Goal: Task Accomplishment & Management: Manage account settings

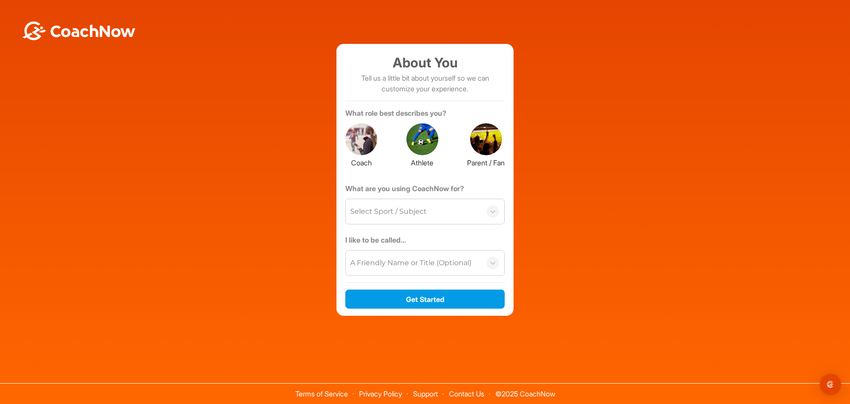
click at [371, 139] on div at bounding box center [361, 139] width 32 height 32
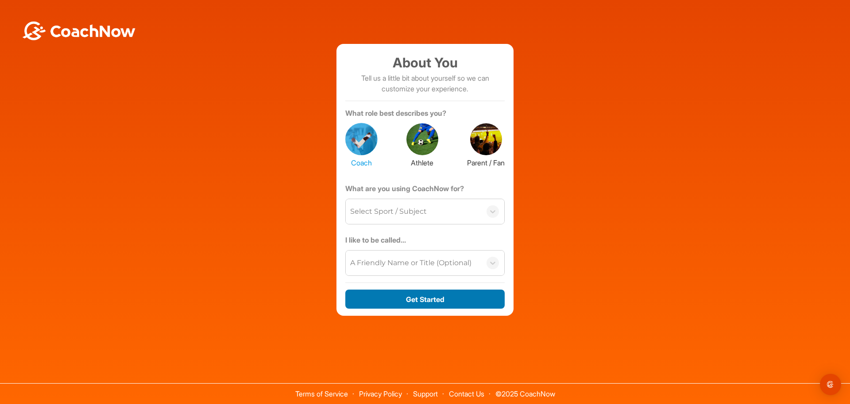
click at [427, 295] on button "Get Started" at bounding box center [424, 298] width 159 height 19
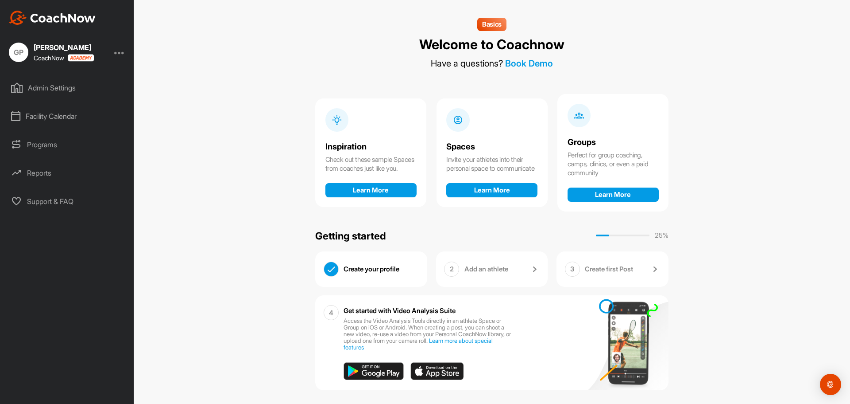
click at [62, 117] on div "Facility Calendar" at bounding box center [67, 116] width 125 height 22
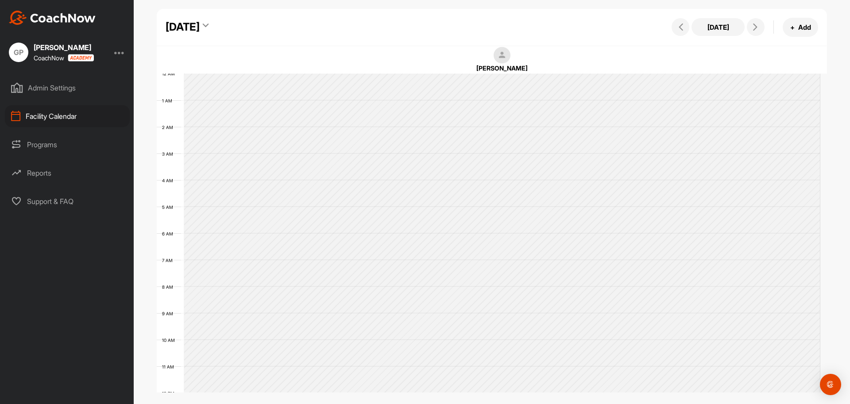
scroll to position [153, 0]
click at [62, 140] on div "Programs" at bounding box center [67, 144] width 125 height 22
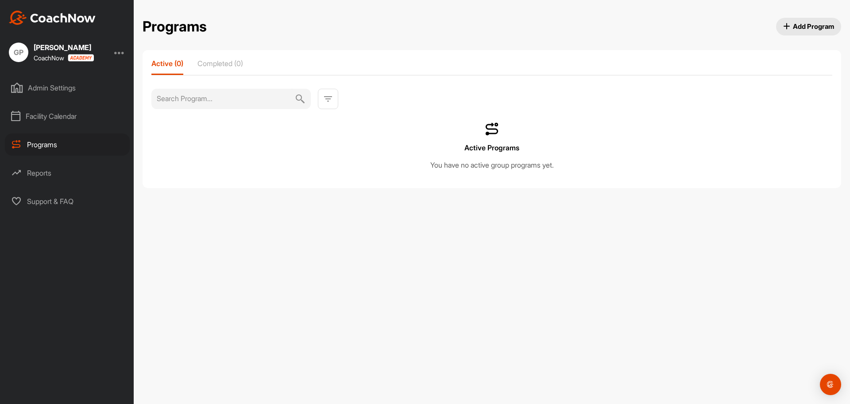
click at [44, 167] on div "Reports" at bounding box center [67, 173] width 125 height 22
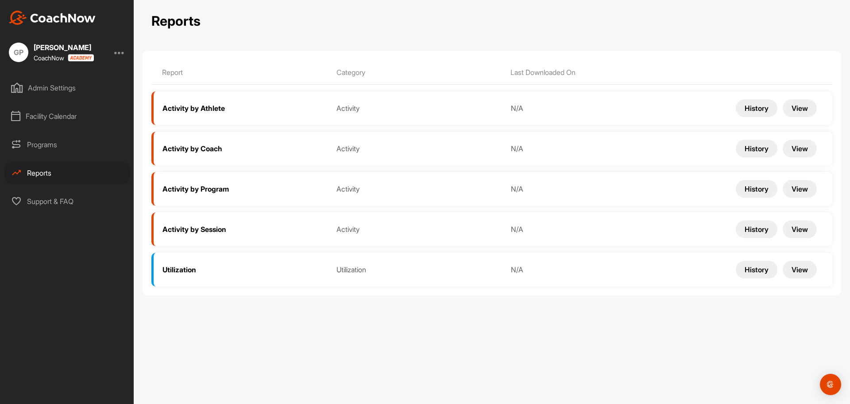
click at [54, 93] on div "Admin Settings" at bounding box center [67, 88] width 125 height 22
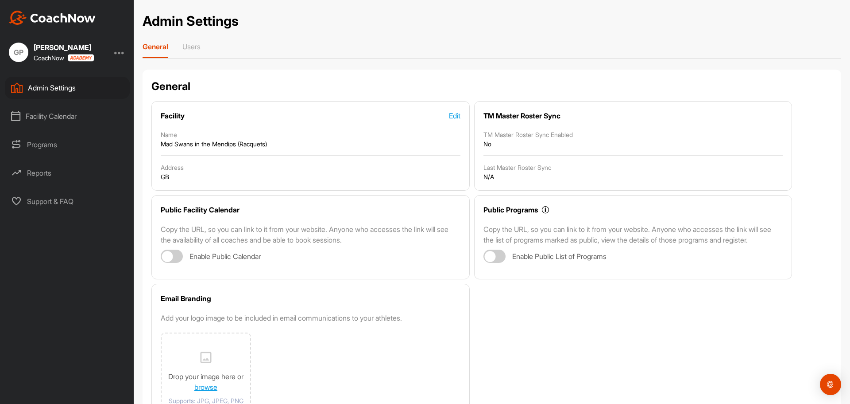
click at [496, 263] on div at bounding box center [495, 255] width 22 height 13
checkbox input "true"
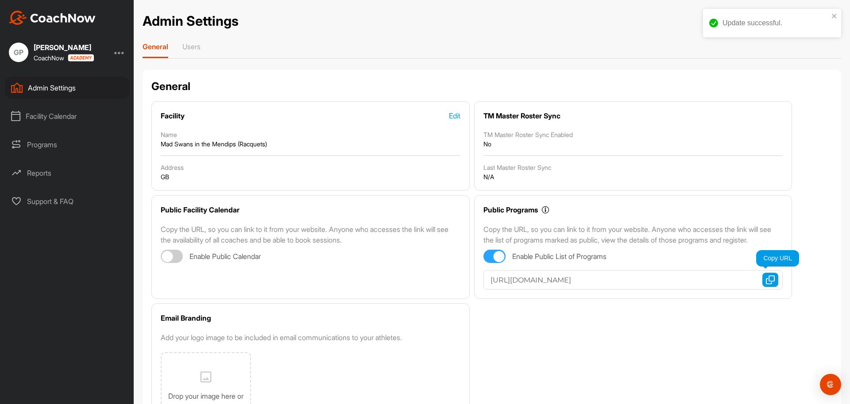
click at [766, 284] on img "button" at bounding box center [770, 279] width 9 height 9
click at [61, 50] on div "George Pearson" at bounding box center [64, 47] width 60 height 7
click at [124, 50] on div at bounding box center [119, 52] width 11 height 11
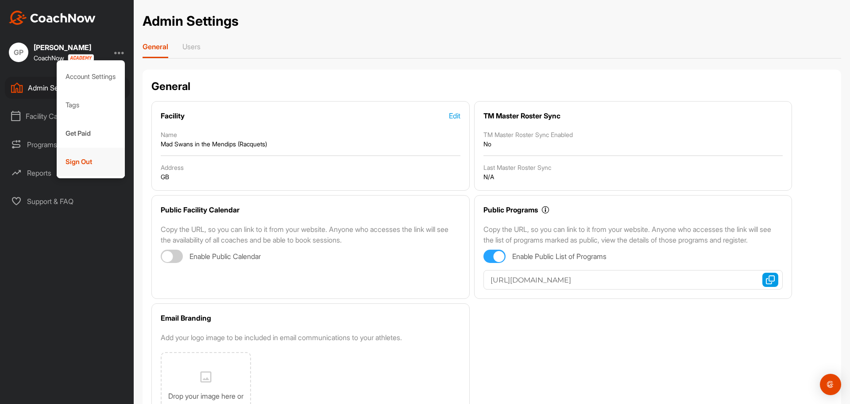
click at [82, 165] on div "Sign Out" at bounding box center [91, 161] width 69 height 28
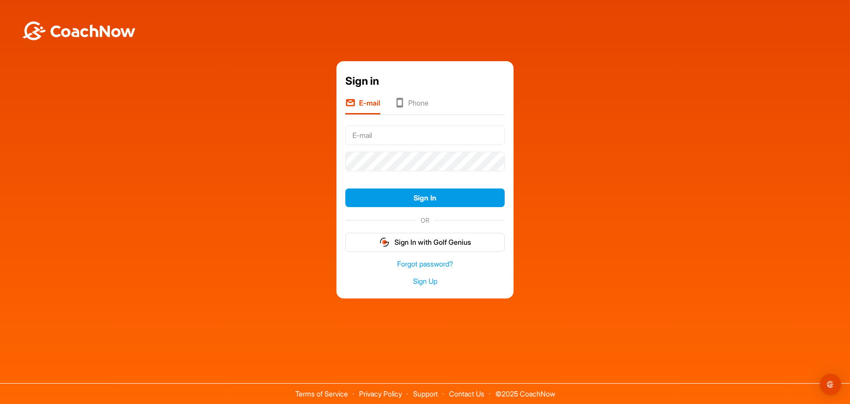
type input "george.pearson+racquets@madswans.com"
click at [430, 277] on link "Sign Up" at bounding box center [424, 281] width 159 height 10
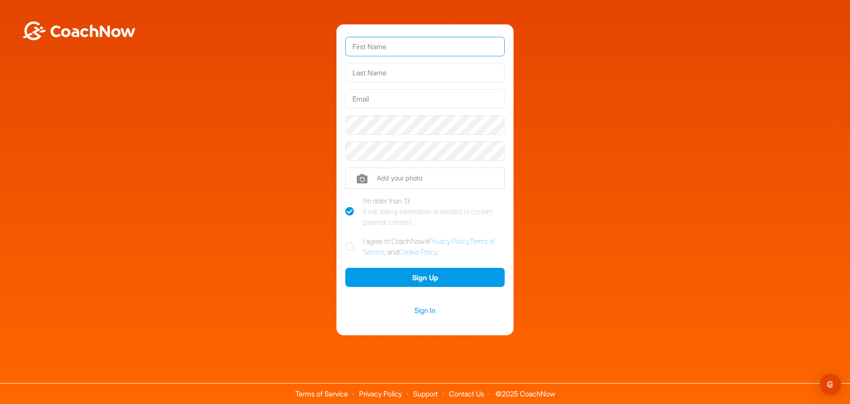
click at [406, 52] on input "text" at bounding box center [424, 46] width 159 height 19
type input "George"
type input "Pearson"
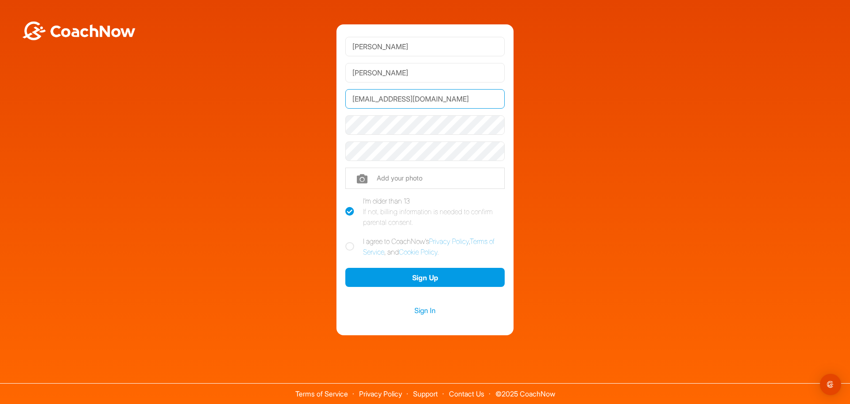
drag, startPoint x: 368, startPoint y: 97, endPoint x: 330, endPoint y: 98, distance: 37.2
click at [330, 98] on div "George Pearson gym@farringtonpark.co.uk Phone +1 Phone Number (so your coach ca…" at bounding box center [425, 179] width 842 height 310
type input "george.pearson+golf@madswans.com"
click at [350, 249] on icon at bounding box center [349, 246] width 9 height 9
click at [350, 241] on input "I agree to CoachNow's Privacy Policy , Terms of Service , and Cookie Policy ." at bounding box center [348, 239] width 6 height 6
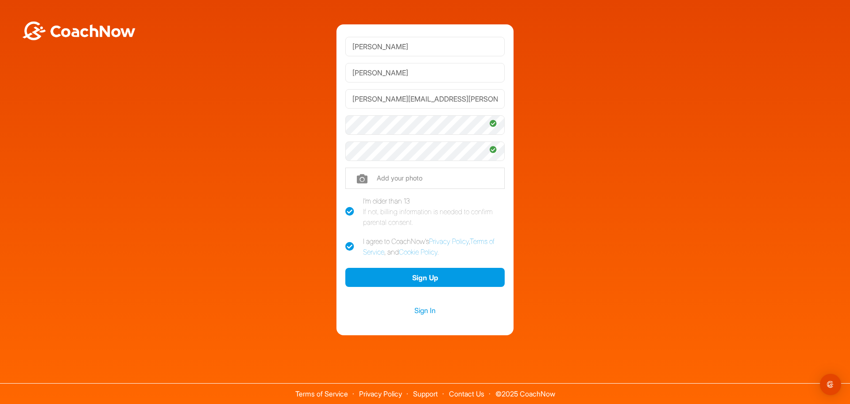
checkbox input "true"
click at [443, 274] on button "Sign Up" at bounding box center [424, 277] width 159 height 19
